Goal: Task Accomplishment & Management: Complete application form

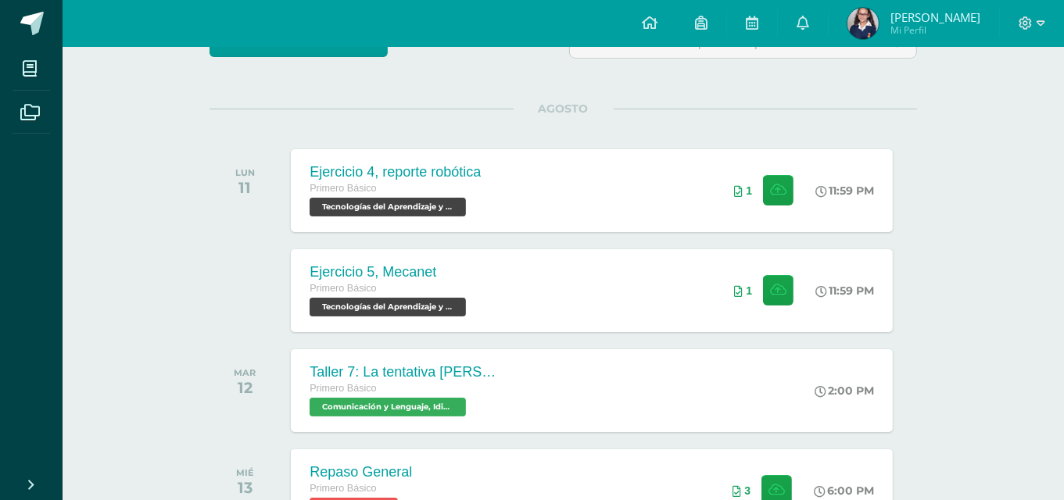
scroll to position [159, 0]
click at [786, 289] on button at bounding box center [780, 290] width 30 height 30
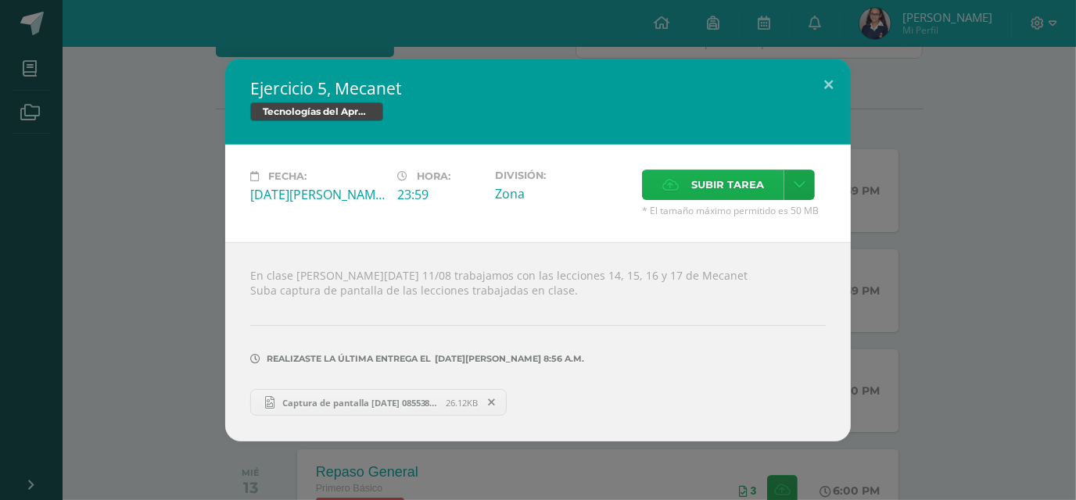
click at [682, 189] on label "Subir tarea" at bounding box center [713, 185] width 142 height 30
click at [0, 0] on input "Subir tarea" at bounding box center [0, 0] width 0 height 0
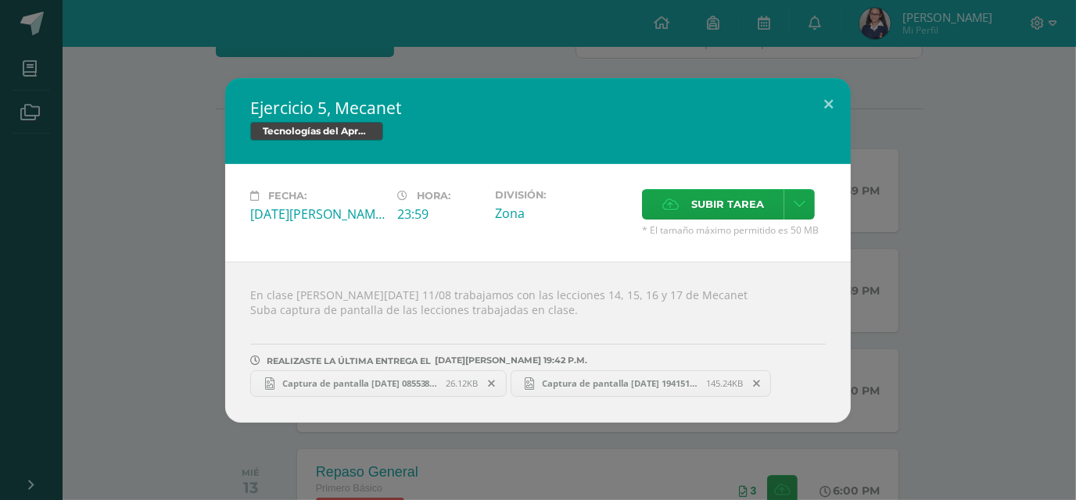
click at [636, 378] on span "Captura de pantalla [DATE] 194151.png" at bounding box center [620, 384] width 172 height 12
click at [399, 387] on span "Captura de pantalla [DATE] 085538.png" at bounding box center [360, 384] width 172 height 12
click at [729, 193] on span "Subir tarea" at bounding box center [727, 204] width 73 height 29
click at [0, 0] on input "Subir tarea" at bounding box center [0, 0] width 0 height 0
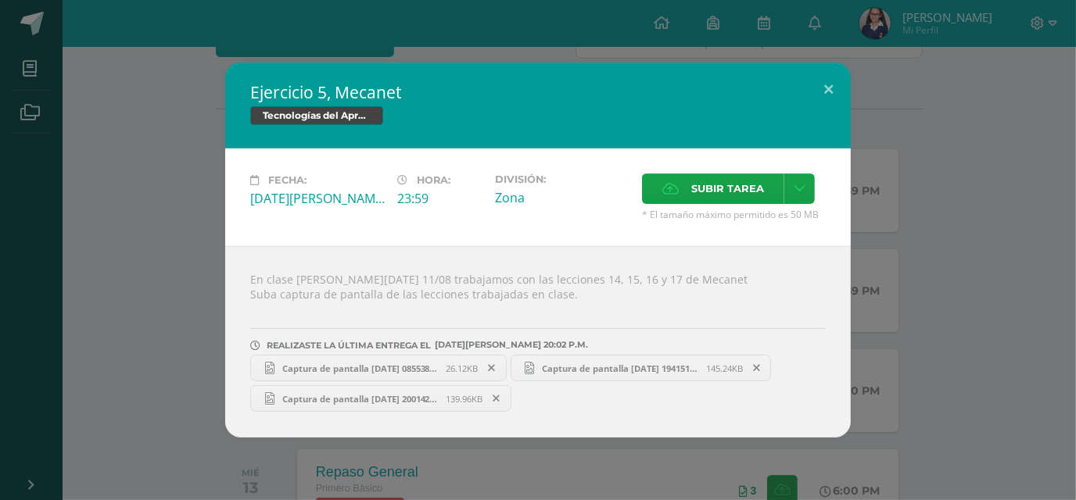
click at [427, 360] on link "Captura de pantalla [DATE] 085538.png 26.12KB" at bounding box center [378, 368] width 256 height 27
click at [627, 363] on span "Captura de pantalla [DATE] 194151.png" at bounding box center [620, 369] width 172 height 12
click at [430, 403] on span "Captura de pantalla [DATE] 200142.png" at bounding box center [360, 399] width 172 height 12
click at [722, 185] on span "Subir tarea" at bounding box center [727, 188] width 73 height 29
click at [0, 0] on input "Subir tarea" at bounding box center [0, 0] width 0 height 0
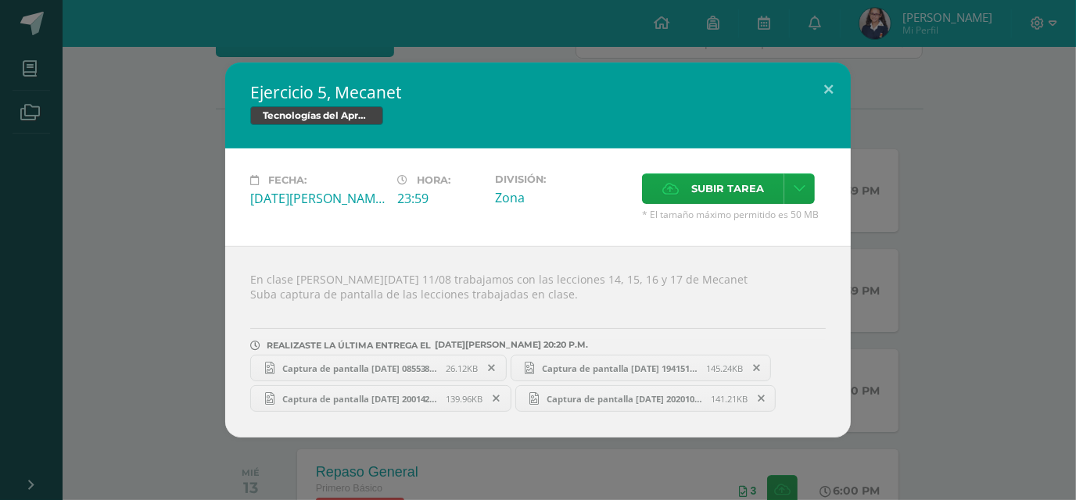
click at [589, 398] on span "Captura de pantalla [DATE] 202010.png" at bounding box center [625, 399] width 172 height 12
click at [608, 368] on span "Captura de pantalla [DATE] 194151.png" at bounding box center [620, 369] width 172 height 12
click at [391, 358] on link "Captura de pantalla [DATE] 085538.png 26.12KB" at bounding box center [378, 368] width 256 height 27
click at [424, 401] on span "Captura de pantalla [DATE] 200142.png" at bounding box center [360, 399] width 172 height 12
click at [582, 396] on span "Captura de pantalla [DATE] 202010.png" at bounding box center [625, 399] width 172 height 12
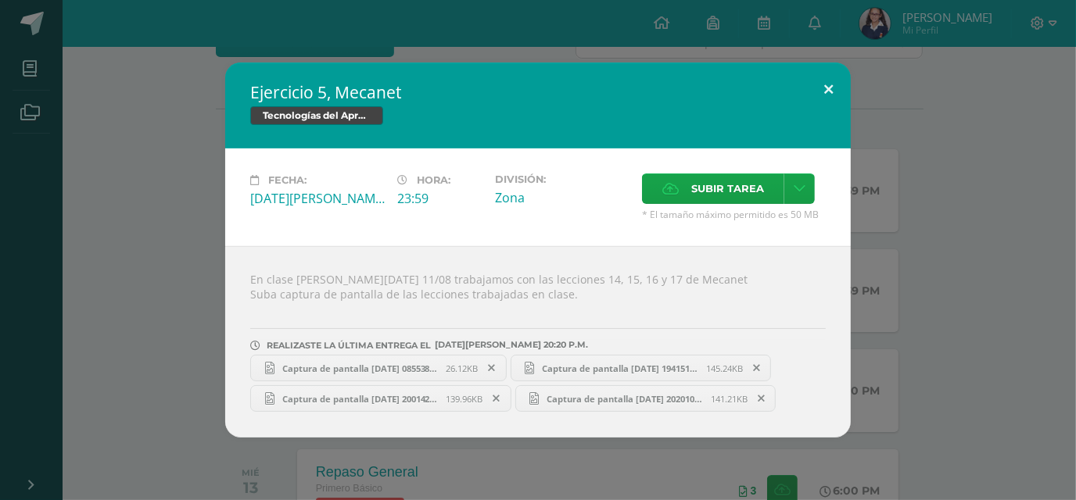
click at [827, 84] on button at bounding box center [828, 89] width 45 height 53
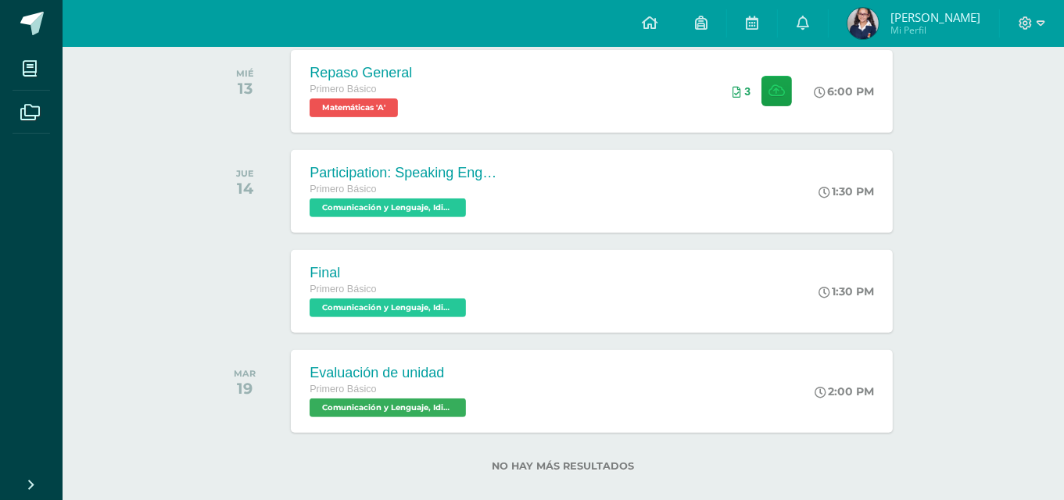
scroll to position [579, 0]
